Goal: Navigation & Orientation: Find specific page/section

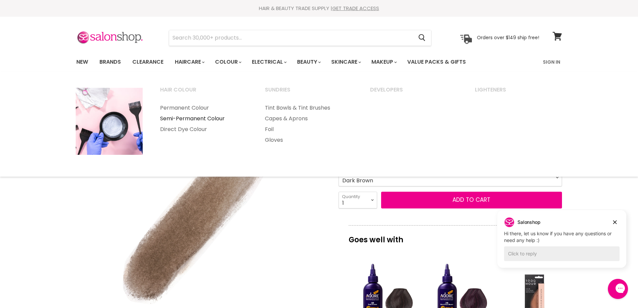
click at [215, 117] on link "Semi-Permanent Colour" at bounding box center [204, 118] width 104 height 11
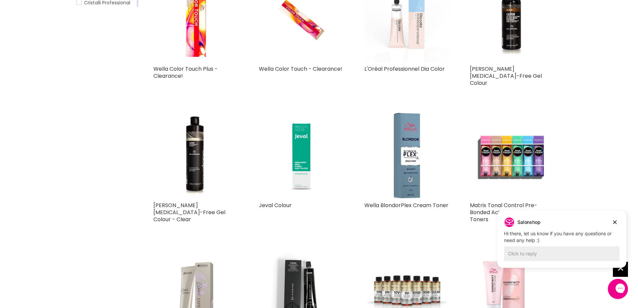
scroll to position [223, 0]
